Goal: Information Seeking & Learning: Learn about a topic

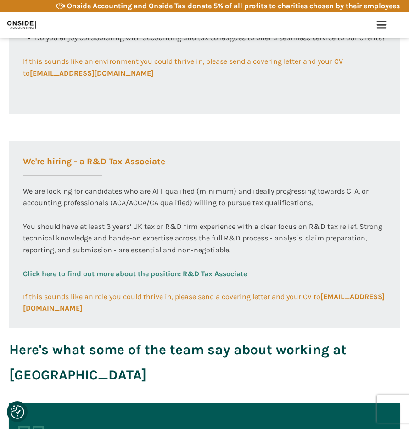
scroll to position [664, 0]
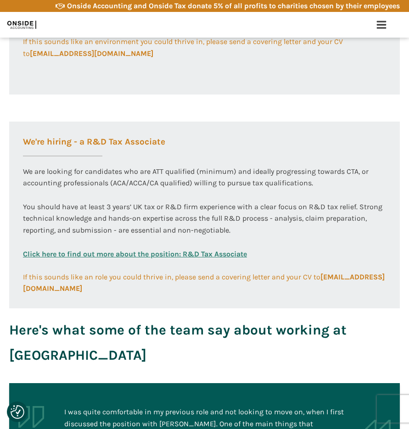
click at [208, 257] on link "Click here to find out more about the position: R&D Tax Associate" at bounding box center [135, 259] width 224 height 23
drag, startPoint x: 274, startPoint y: 219, endPoint x: 291, endPoint y: 218, distance: 17.5
click at [291, 218] on div "We are looking for candidates who are ATT qualified (minimum) and ideally progr…" at bounding box center [204, 207] width 363 height 83
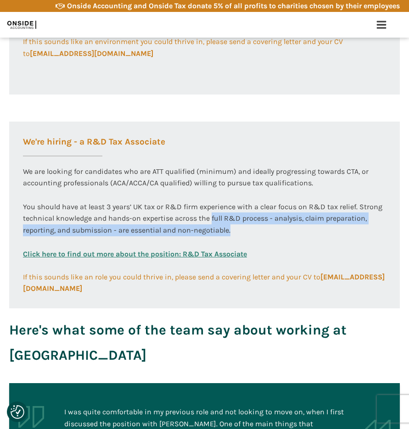
drag, startPoint x: 211, startPoint y: 217, endPoint x: 335, endPoint y: 233, distance: 125.0
click at [335, 233] on div "We are looking for candidates who are ATT qualified (minimum) and ideally progr…" at bounding box center [204, 207] width 363 height 83
copy div "full R&D process - analysis, claim preparation, reporting, and submission - are…"
click at [223, 197] on div "We are looking for candidates who are ATT qualified (minimum) and ideally progr…" at bounding box center [204, 207] width 363 height 83
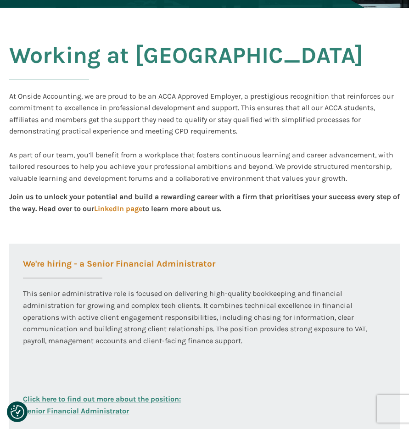
scroll to position [21, 0]
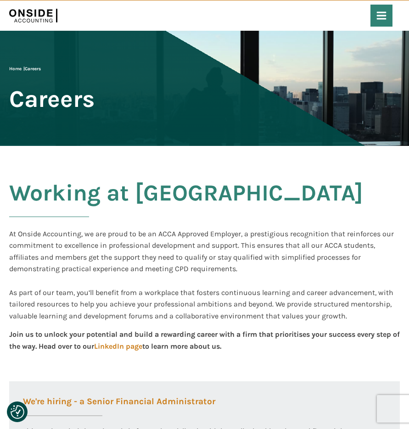
click at [382, 17] on icon at bounding box center [381, 15] width 11 height 11
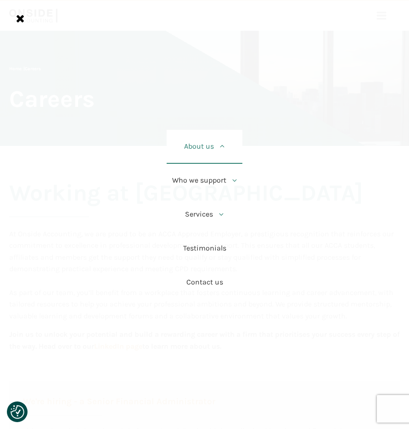
click at [210, 146] on link "About us" at bounding box center [205, 147] width 76 height 34
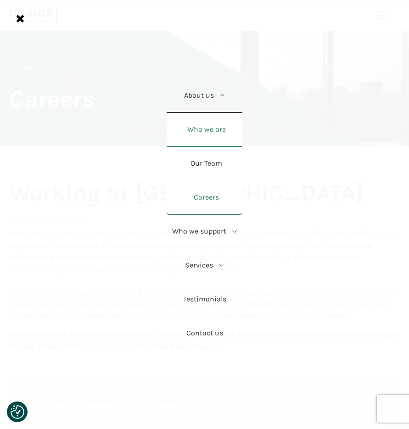
click at [209, 131] on link "Who we are" at bounding box center [205, 130] width 76 height 34
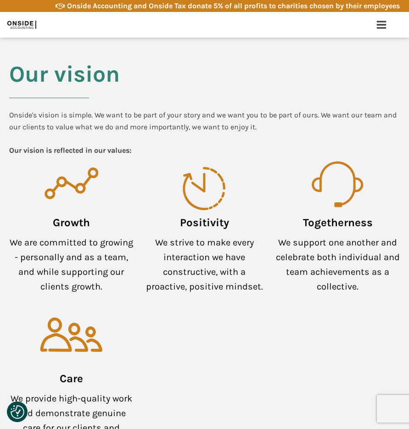
scroll to position [776, 0]
